Goal: Task Accomplishment & Management: Manage account settings

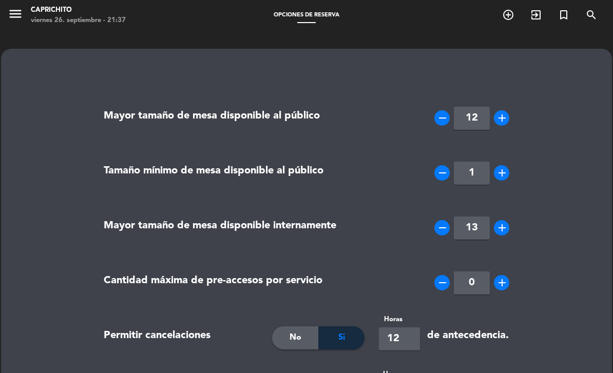
click at [20, 17] on icon "menu" at bounding box center [15, 13] width 15 height 15
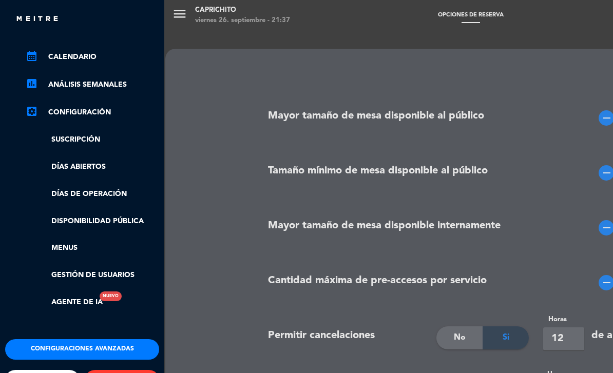
scroll to position [114, -1]
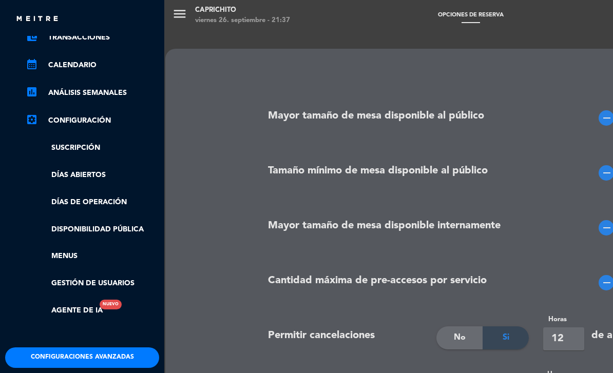
click at [128, 352] on button "Configuraciones avanzadas" at bounding box center [82, 357] width 154 height 21
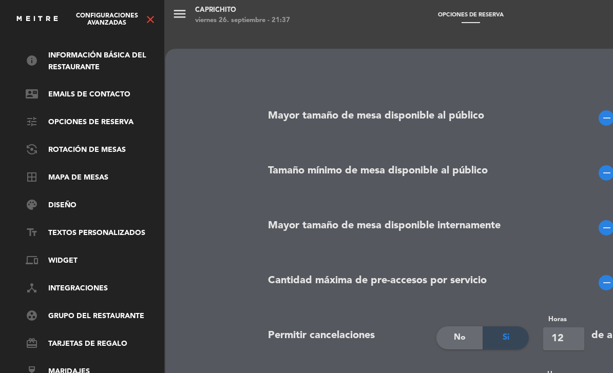
scroll to position [4, 0]
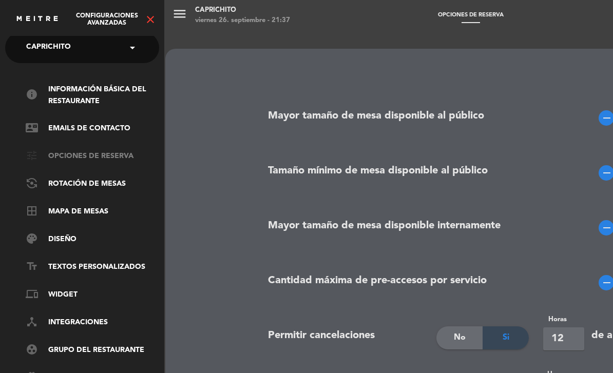
click at [94, 158] on link "tune Opciones de reserva" at bounding box center [92, 156] width 133 height 12
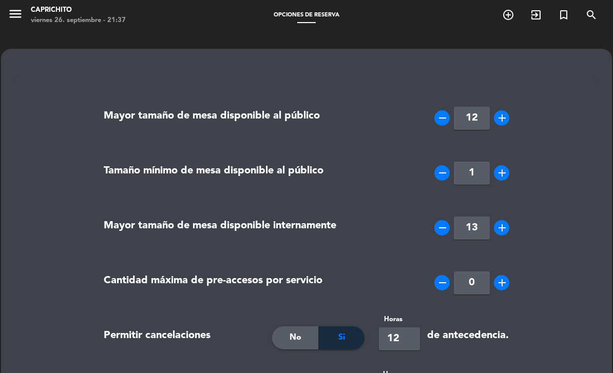
click at [18, 21] on icon "menu" at bounding box center [15, 13] width 15 height 15
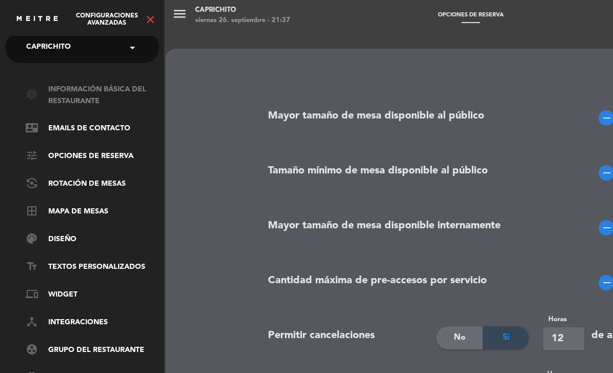
click at [105, 86] on link "info Información básica del restaurante" at bounding box center [92, 96] width 133 height 24
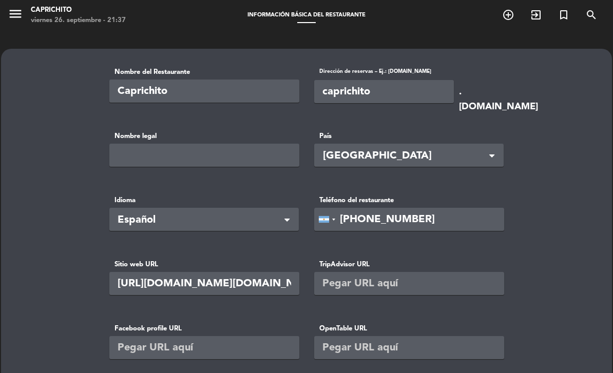
click at [21, 18] on icon "menu" at bounding box center [15, 13] width 15 height 15
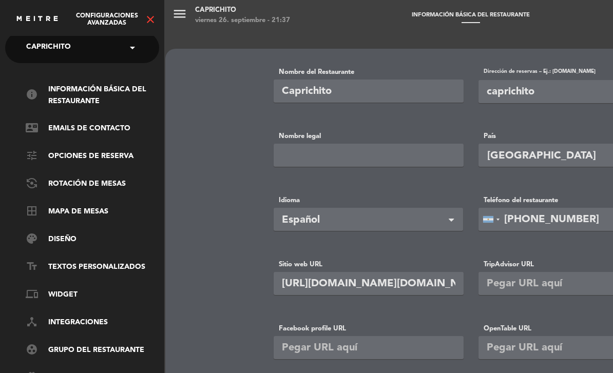
click at [182, 19] on div "menu Caprichito viernes 26. septiembre - 21:37 Información básica del restauran…" at bounding box center [470, 186] width 613 height 373
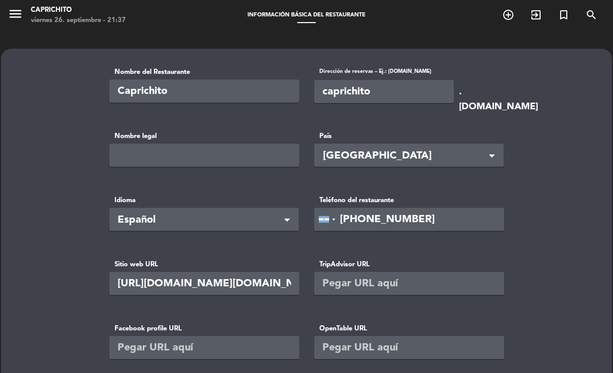
click at [16, 16] on icon "menu" at bounding box center [15, 13] width 15 height 15
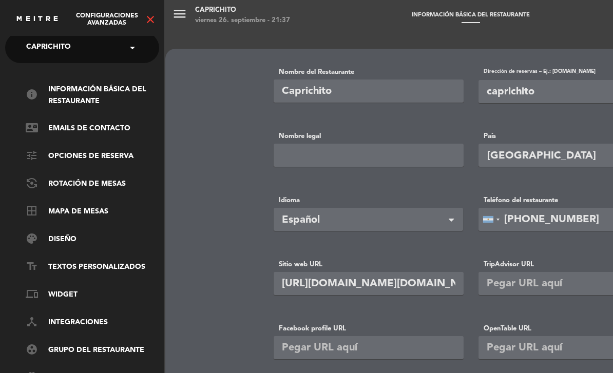
click at [153, 24] on icon "close" at bounding box center [150, 19] width 12 height 12
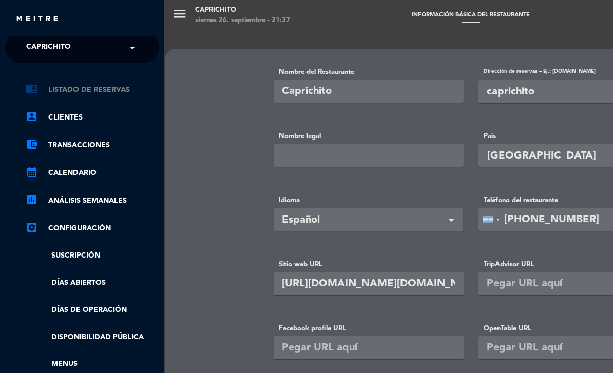
click at [88, 92] on link "chrome_reader_mode Listado de Reservas" at bounding box center [92, 90] width 133 height 12
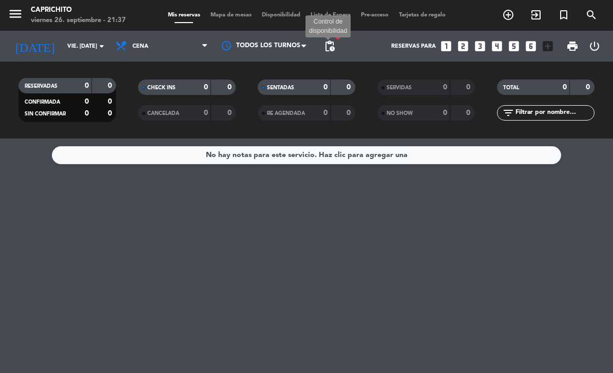
click at [334, 45] on span "pending_actions" at bounding box center [329, 46] width 12 height 12
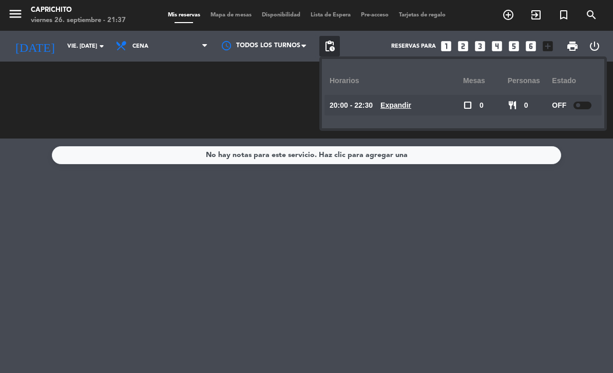
click at [396, 109] on u "Expandir" at bounding box center [395, 105] width 31 height 8
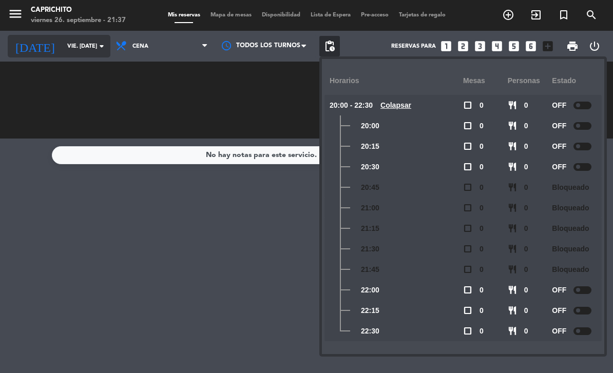
click at [70, 51] on input "vie. [DATE]" at bounding box center [100, 46] width 76 height 17
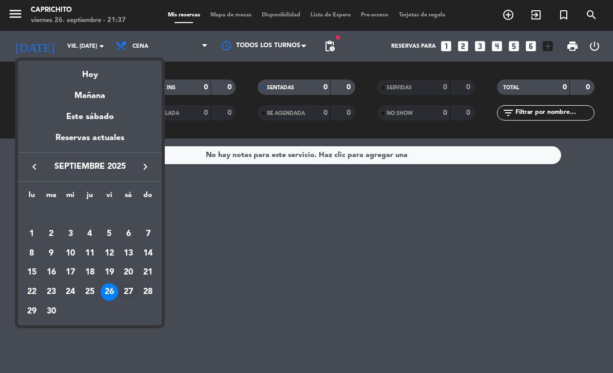
click at [127, 291] on div "27" at bounding box center [128, 291] width 17 height 17
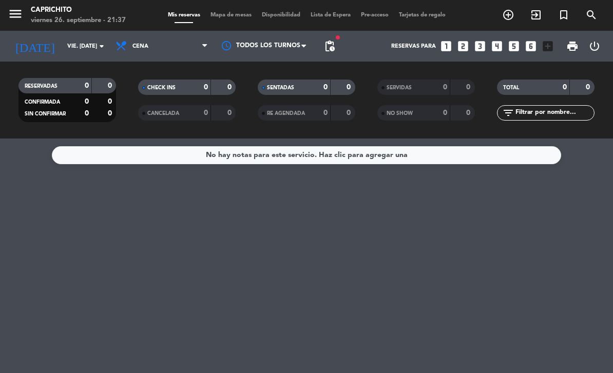
type input "sáb. [DATE]"
click at [338, 44] on span "pending_actions" at bounding box center [329, 46] width 21 height 21
click at [331, 45] on span "pending_actions" at bounding box center [329, 46] width 12 height 12
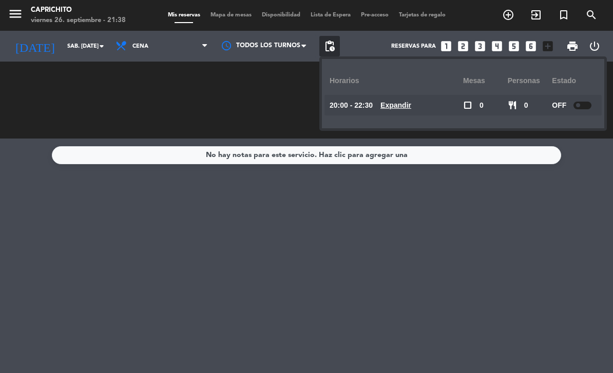
click at [404, 106] on u "Expandir" at bounding box center [395, 105] width 31 height 8
